Goal: Find specific page/section: Find specific page/section

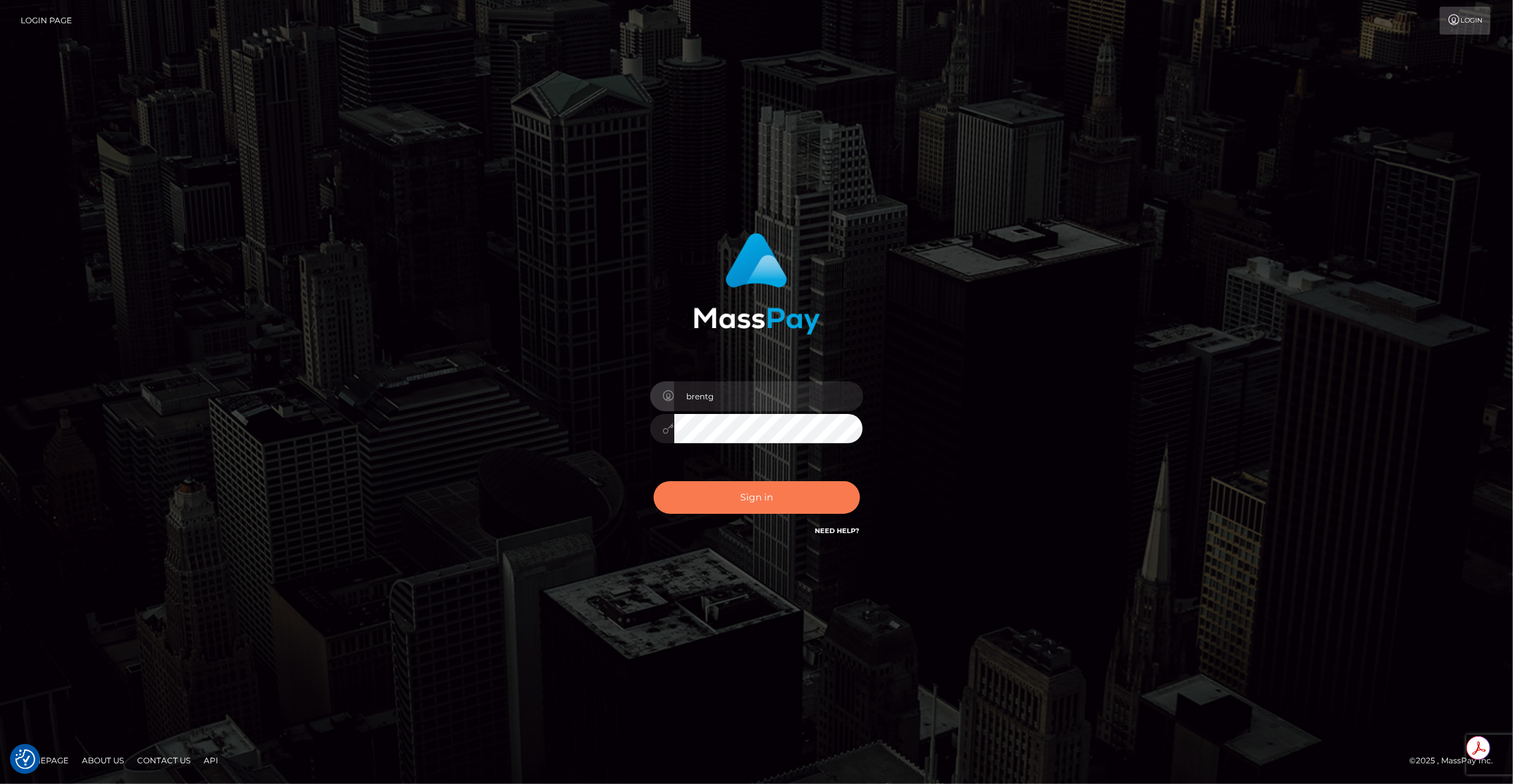
click at [753, 482] on button "Sign in" at bounding box center [756, 498] width 206 height 33
type input "brentg"
click at [758, 500] on button "Sign in" at bounding box center [756, 498] width 206 height 33
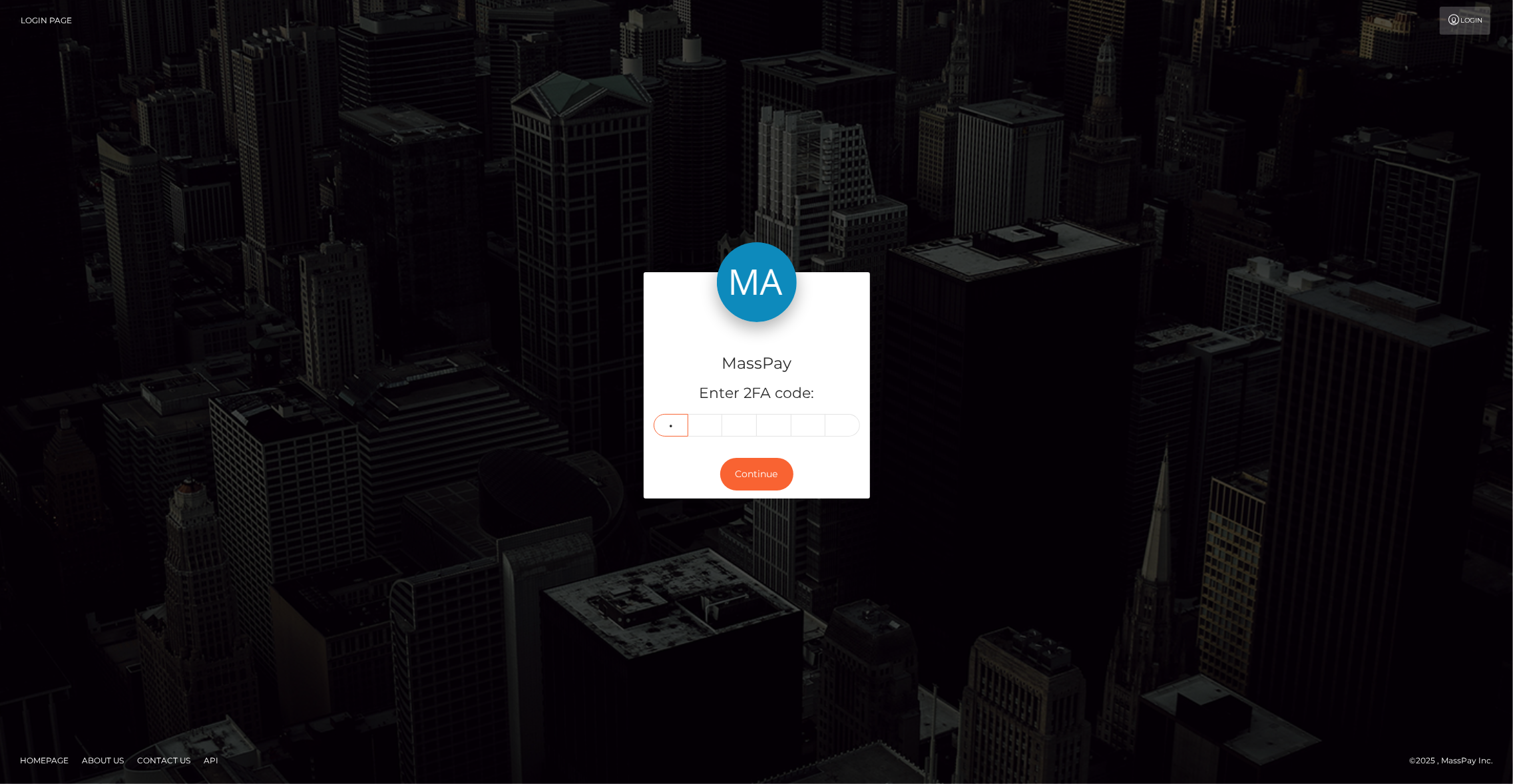
type input "1"
type input "0"
type input "6"
type input "4"
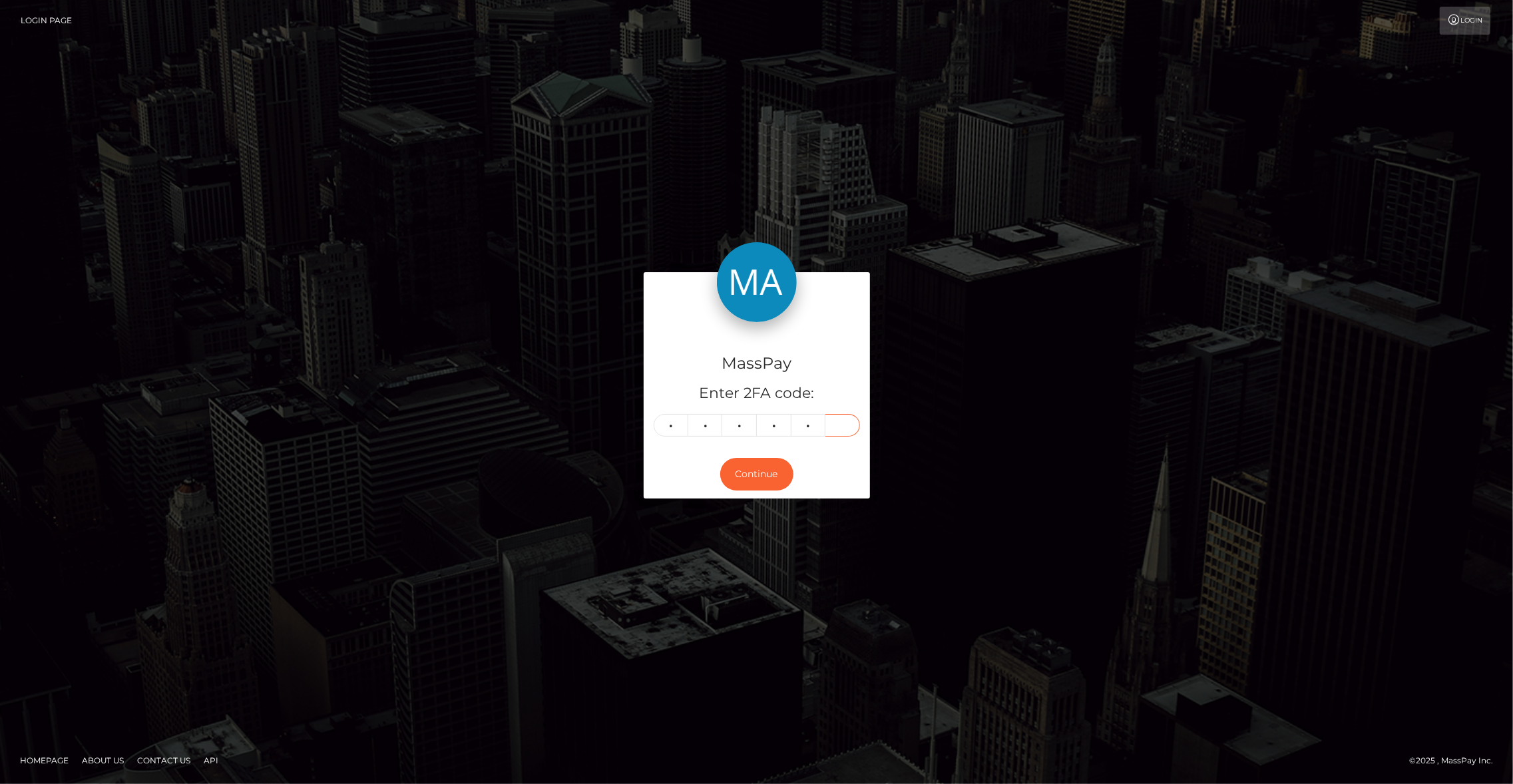
type input "7"
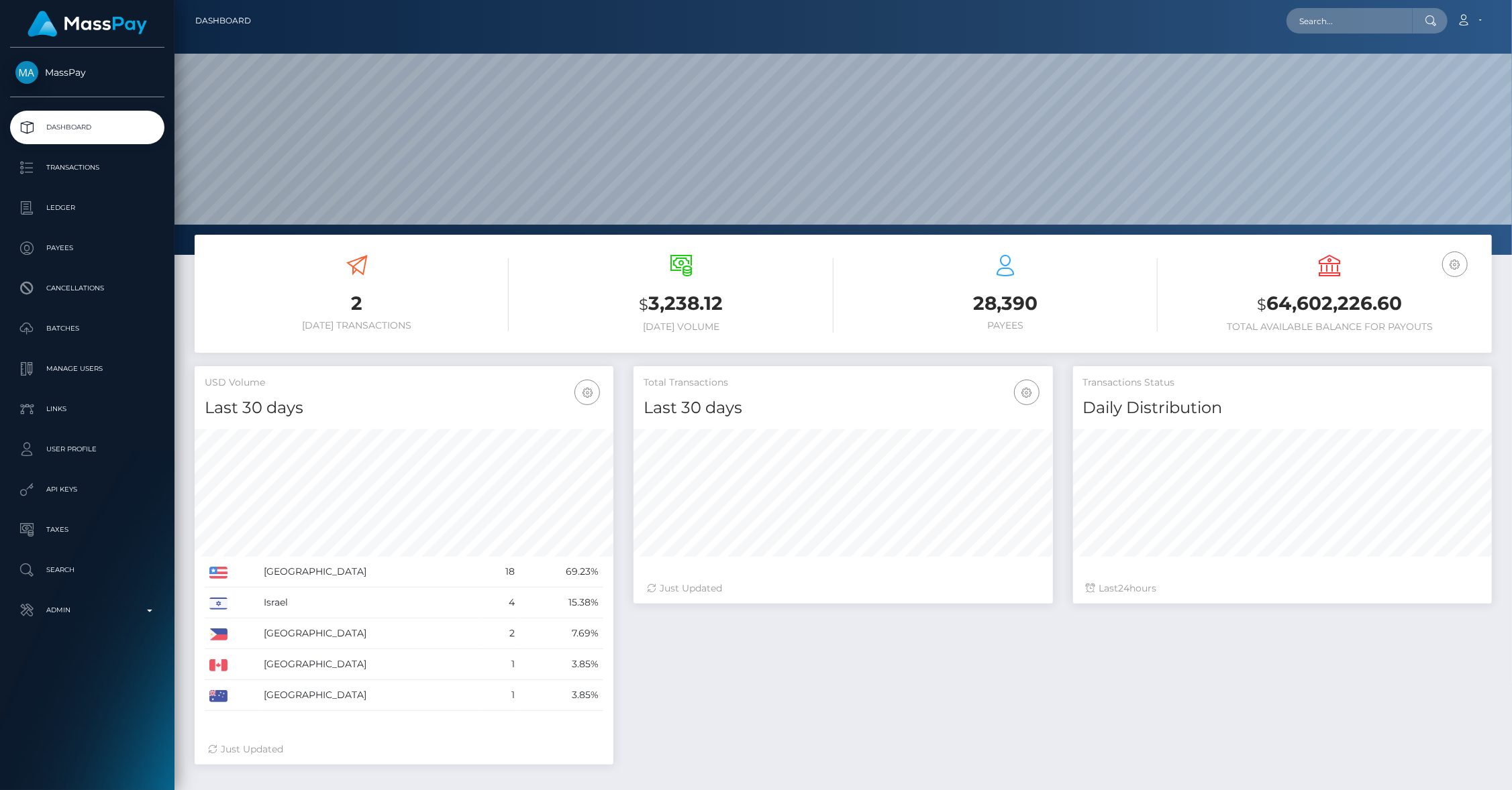
scroll to position [238, 419]
click at [1334, 23] on input "text" at bounding box center [1349, 20] width 126 height 26
paste input "pout_0rEArWkank2pH"
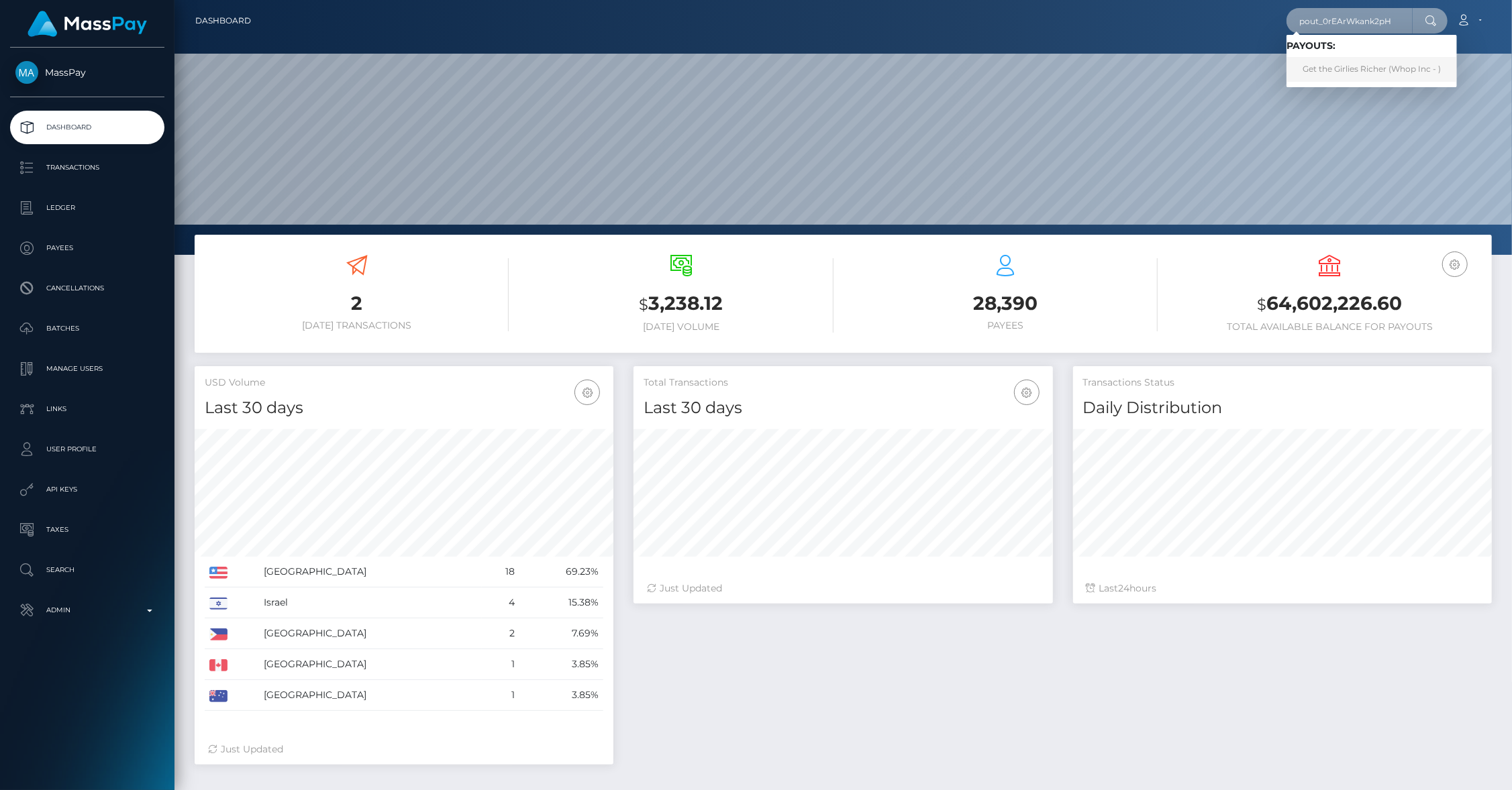
type input "pout_0rEArWkank2pH"
click at [1341, 64] on link "Get the Girlies Richer (Whop Inc - )" at bounding box center [1372, 69] width 171 height 25
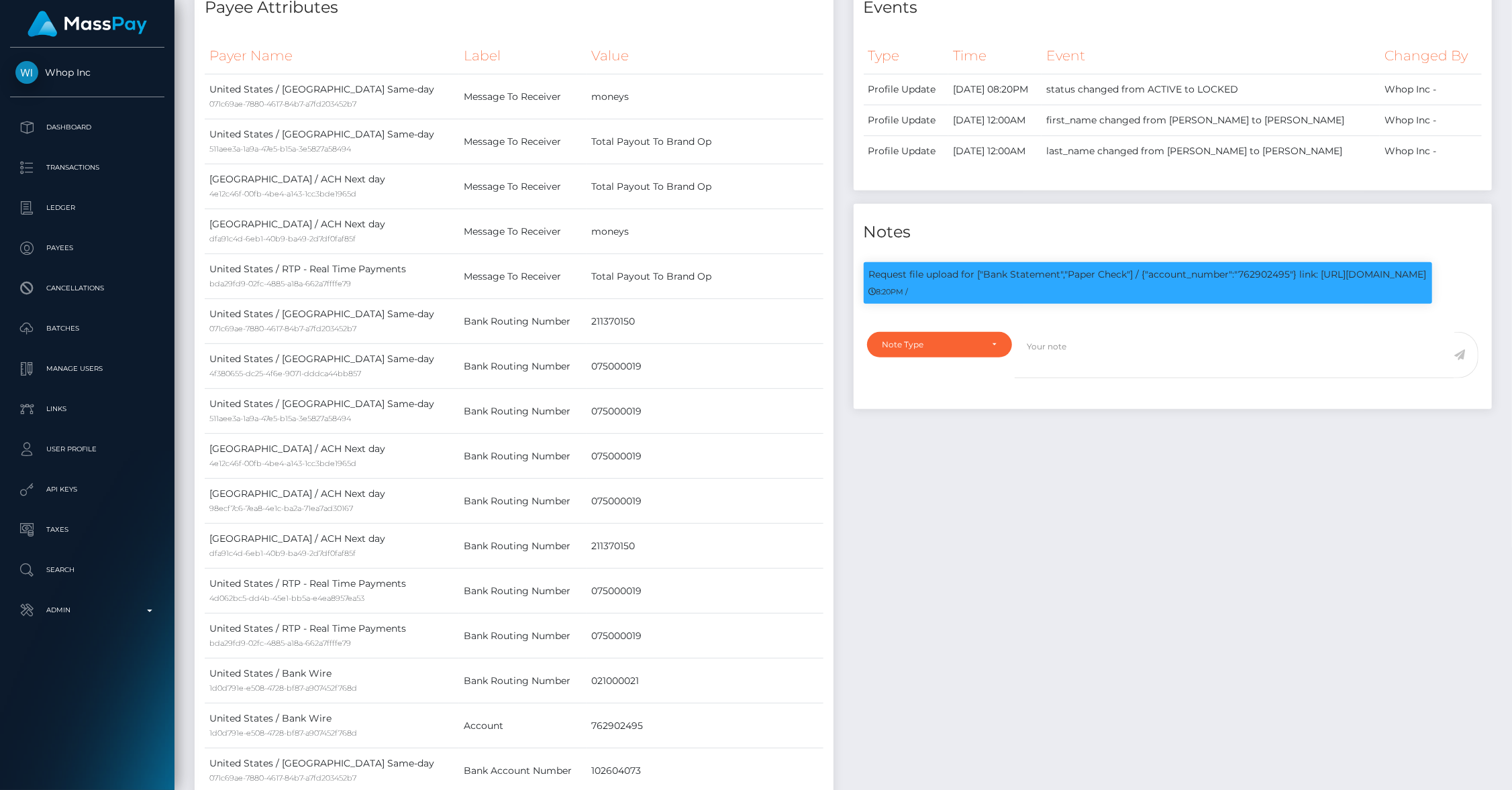
scroll to position [475, 0]
drag, startPoint x: 1323, startPoint y: 316, endPoint x: 1433, endPoint y: 320, distance: 110.1
click at [1427, 283] on p "Request file upload for ["Bank Statement","Paper Check"] / {"account_number":"7…" at bounding box center [1147, 275] width 558 height 14
copy p "https://l.maspay.io/Kji0X"
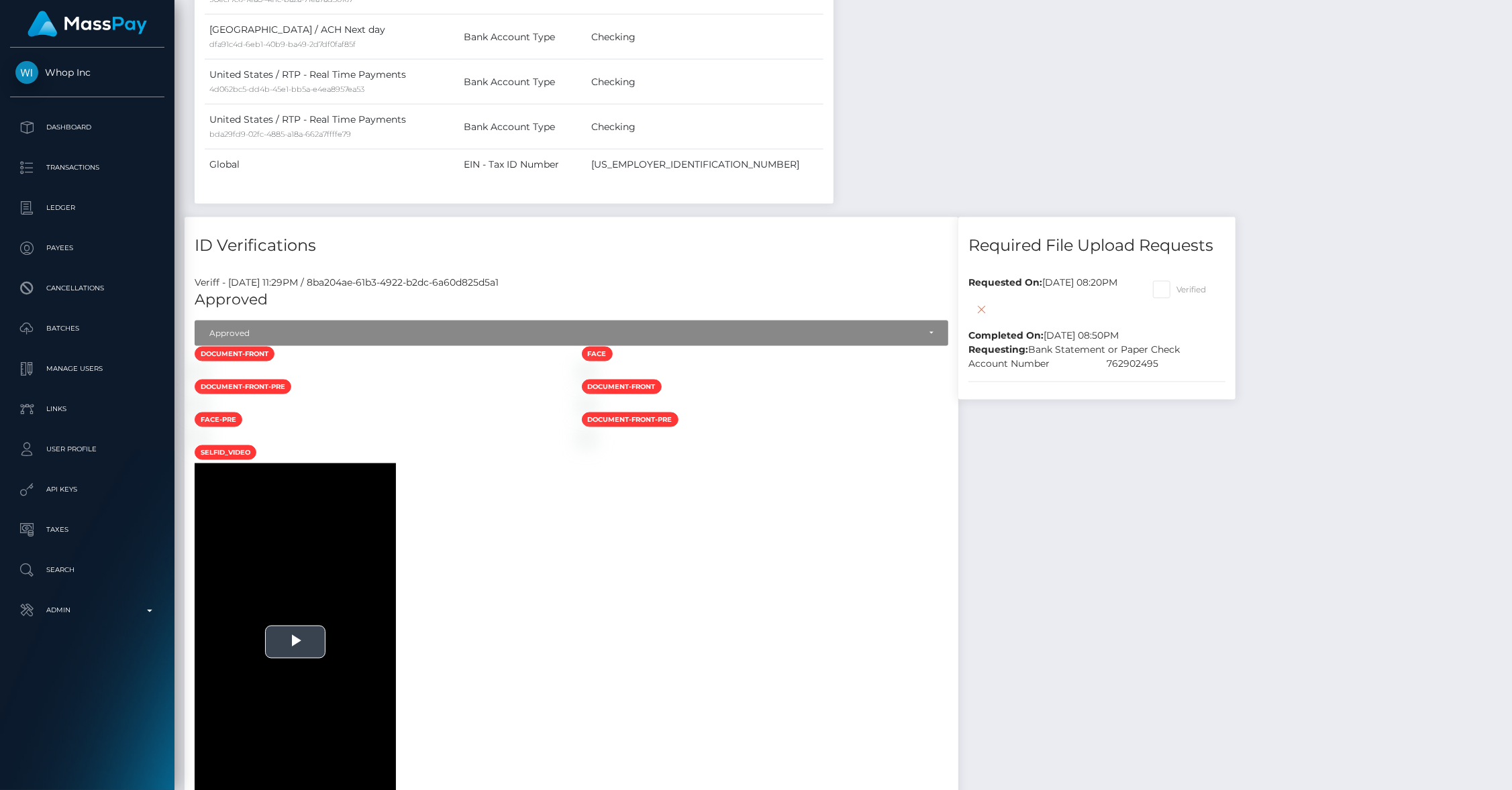
scroll to position [1605, 0]
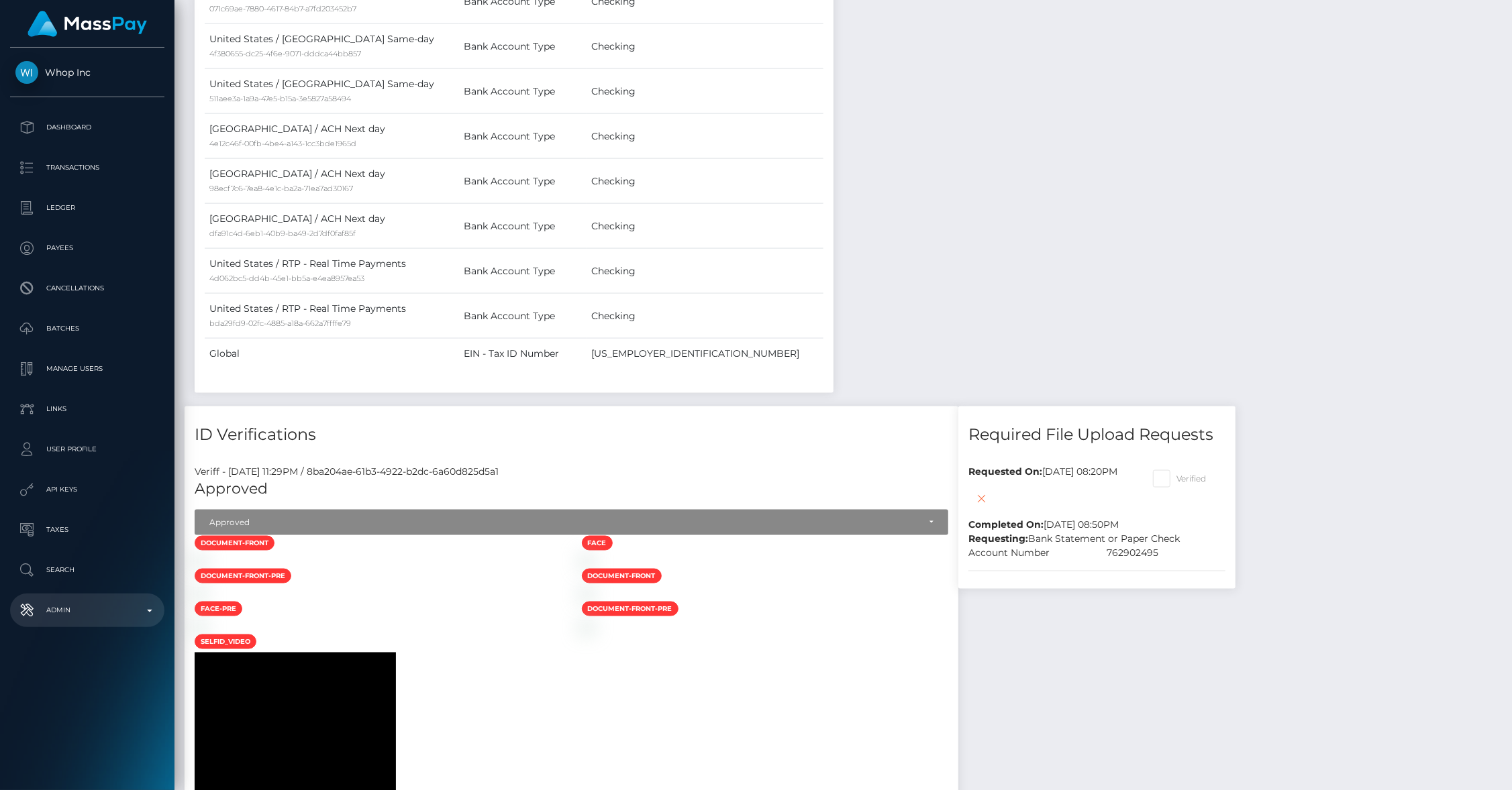
click at [81, 612] on p "Admin" at bounding box center [87, 611] width 144 height 20
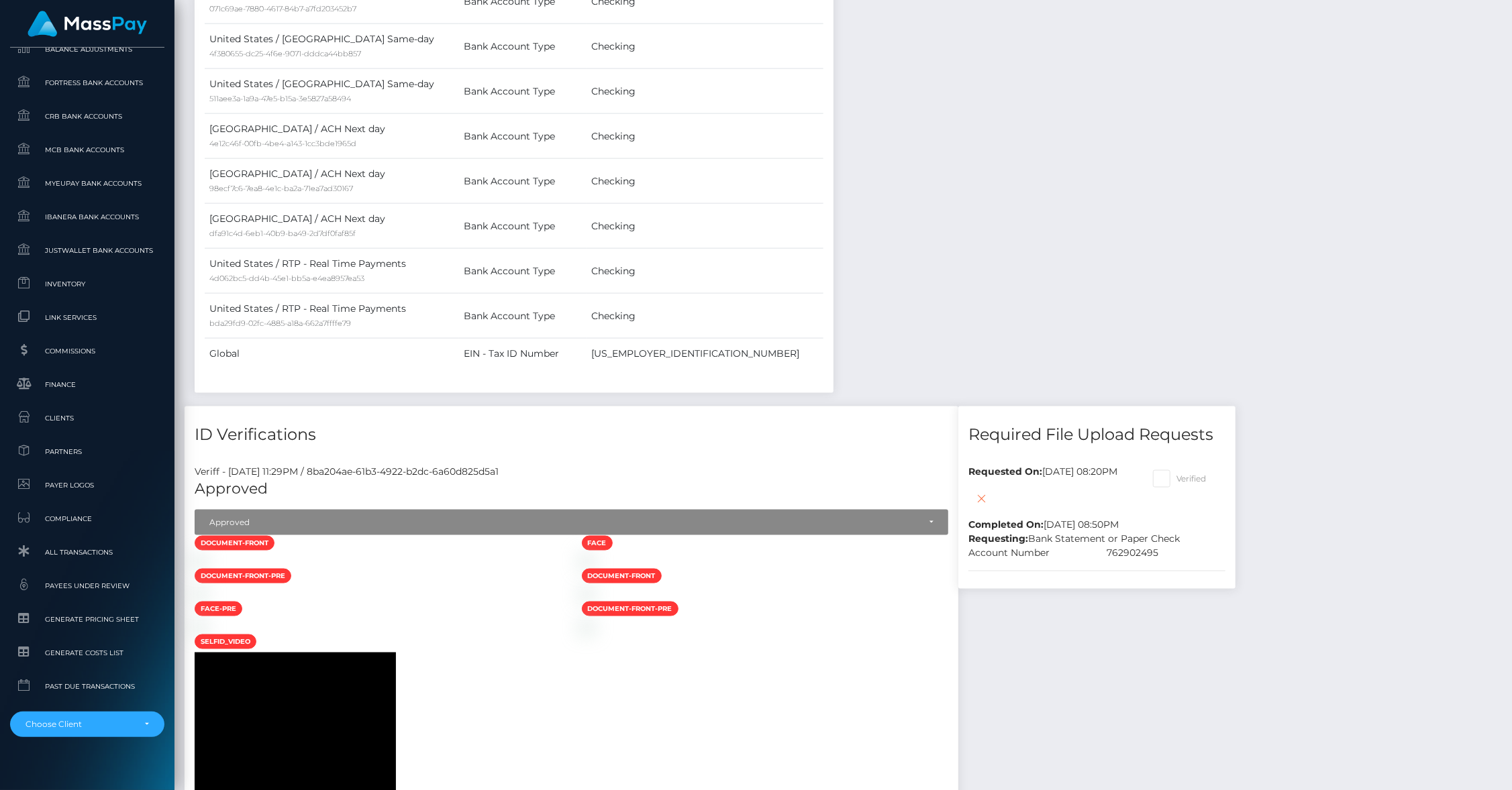
scroll to position [655, 0]
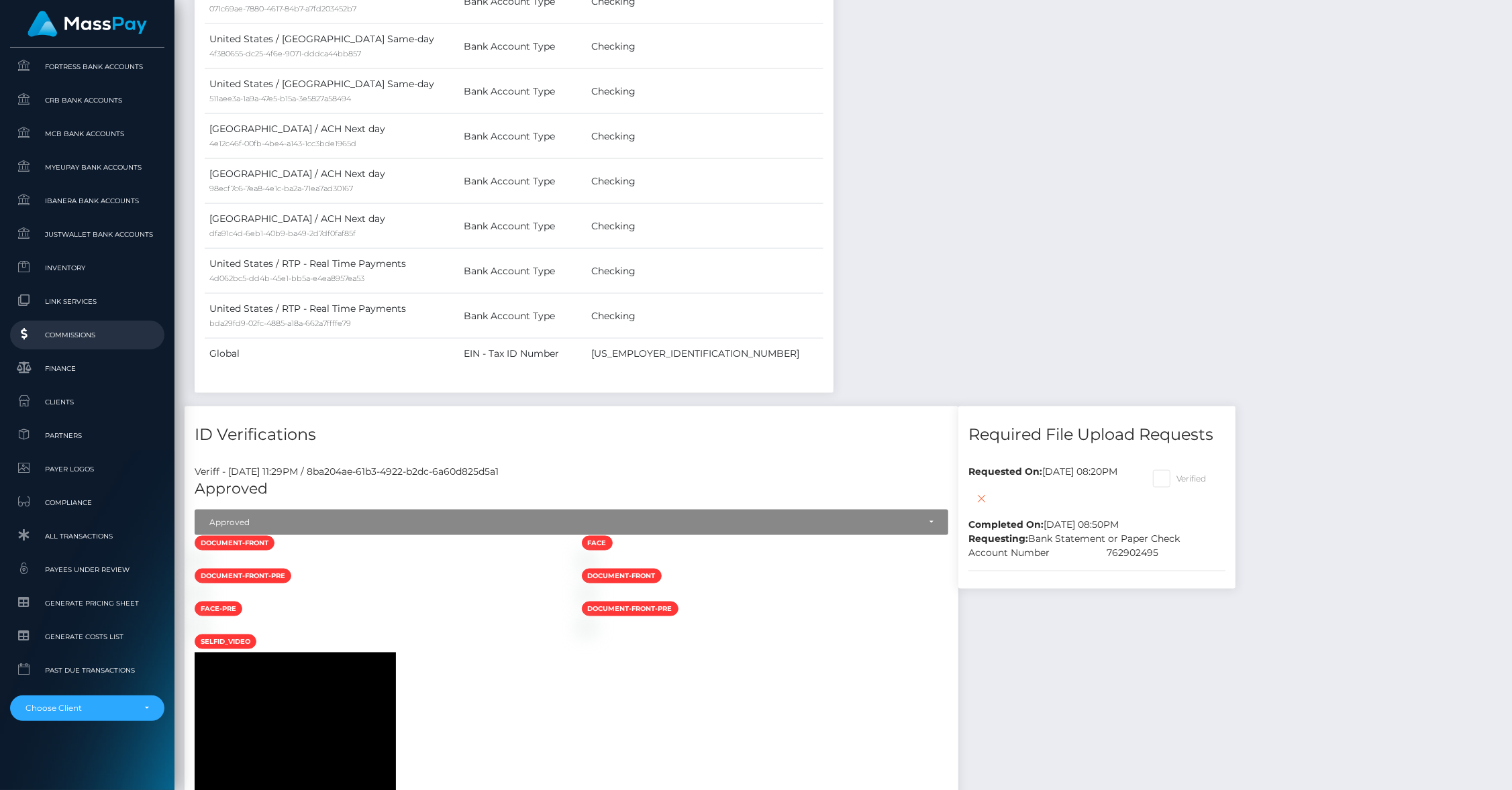
click at [75, 325] on link "Commissions" at bounding box center [87, 335] width 155 height 29
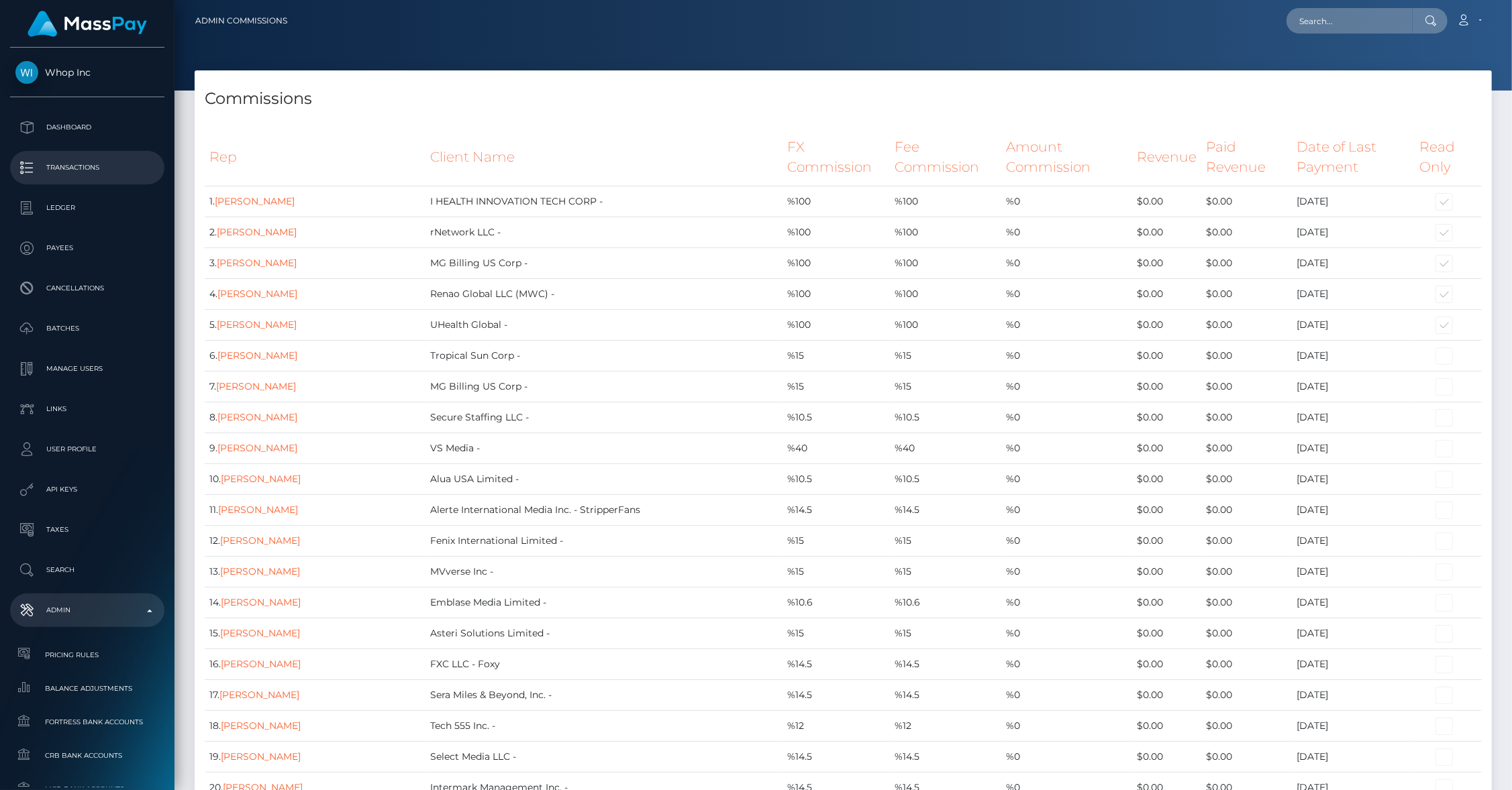
scroll to position [11632, 0]
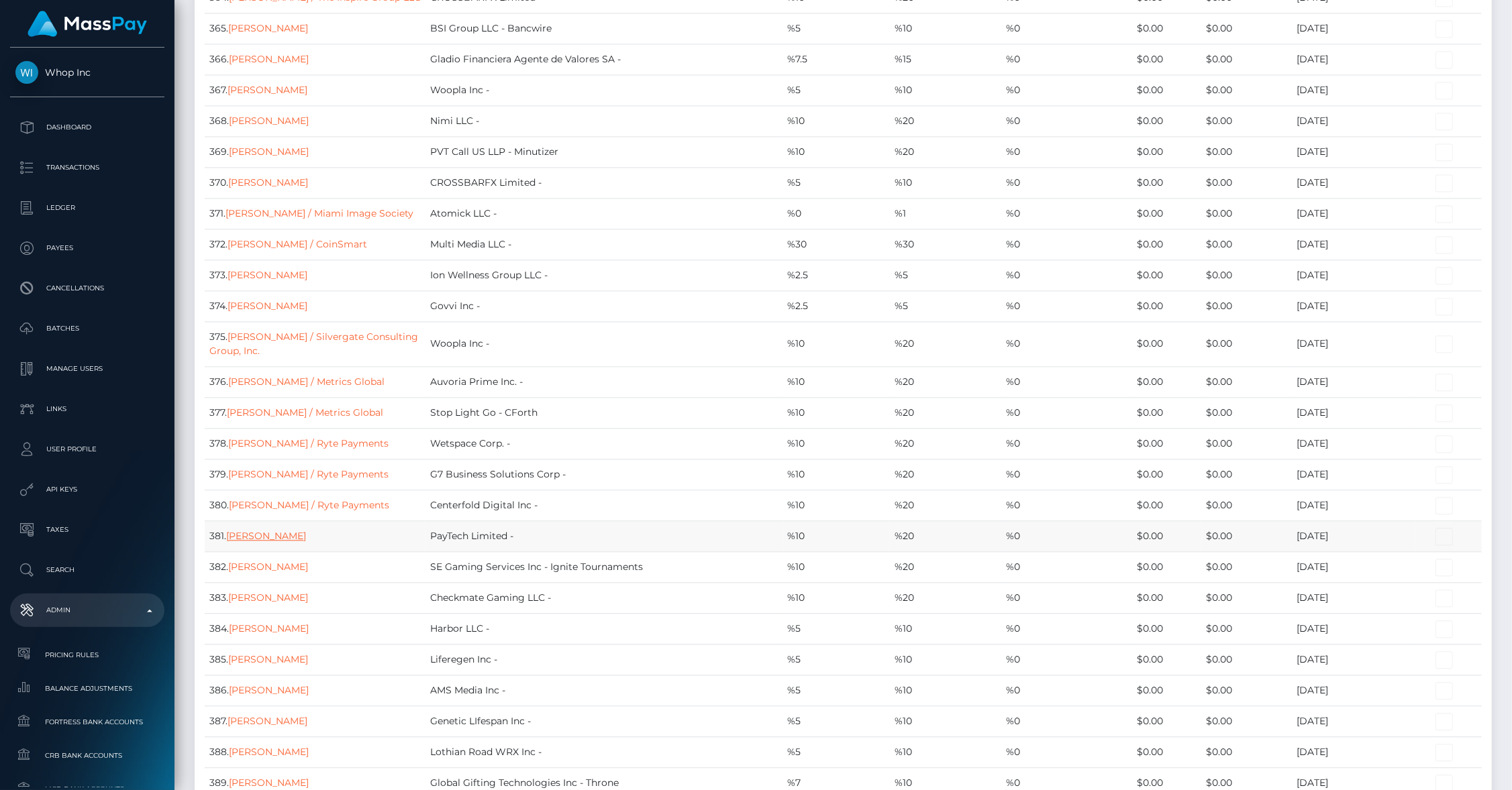
click at [270, 530] on link "Taylor Denson" at bounding box center [266, 536] width 80 height 12
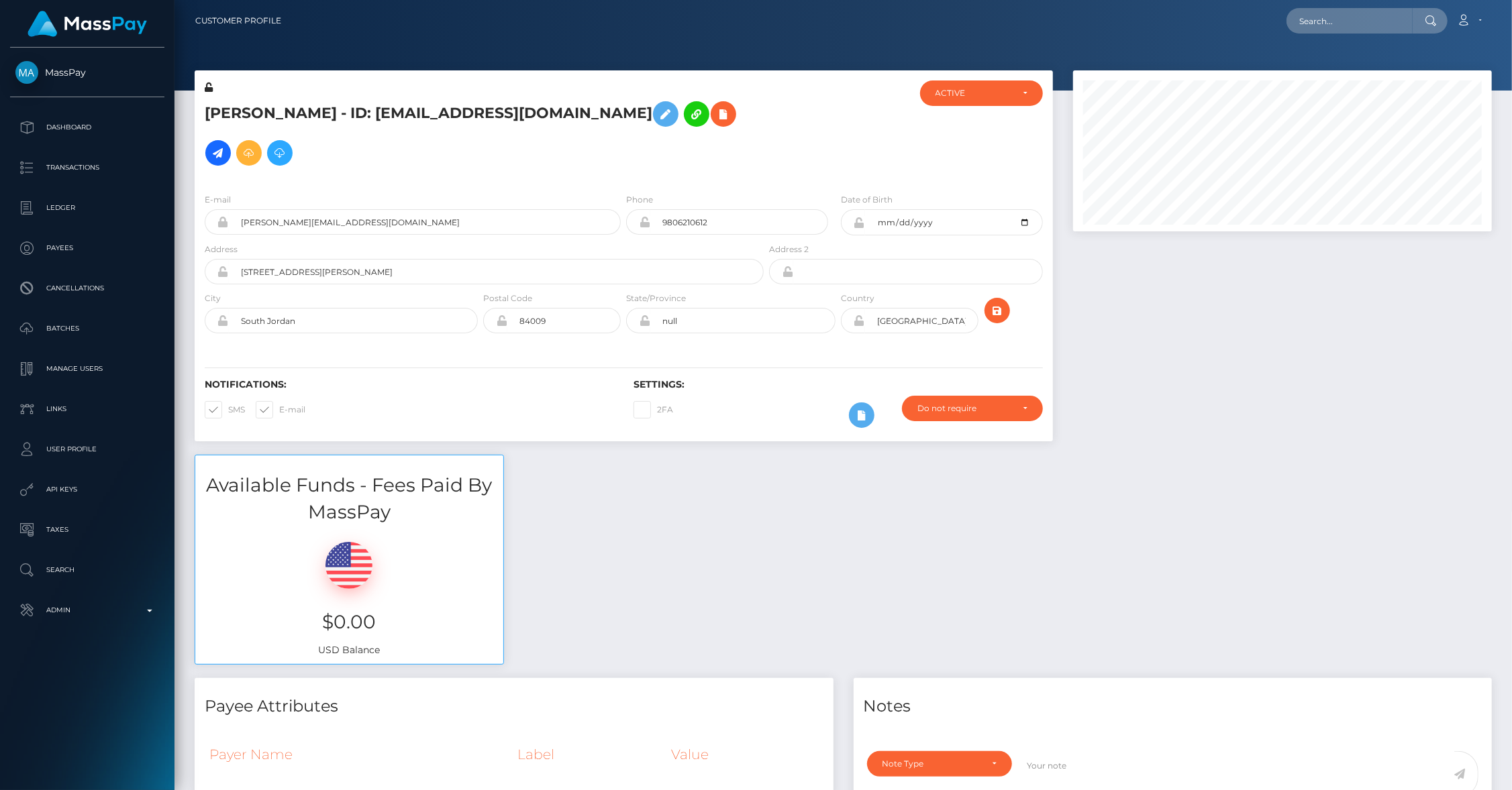
scroll to position [161, 419]
